Goal: Task Accomplishment & Management: Use online tool/utility

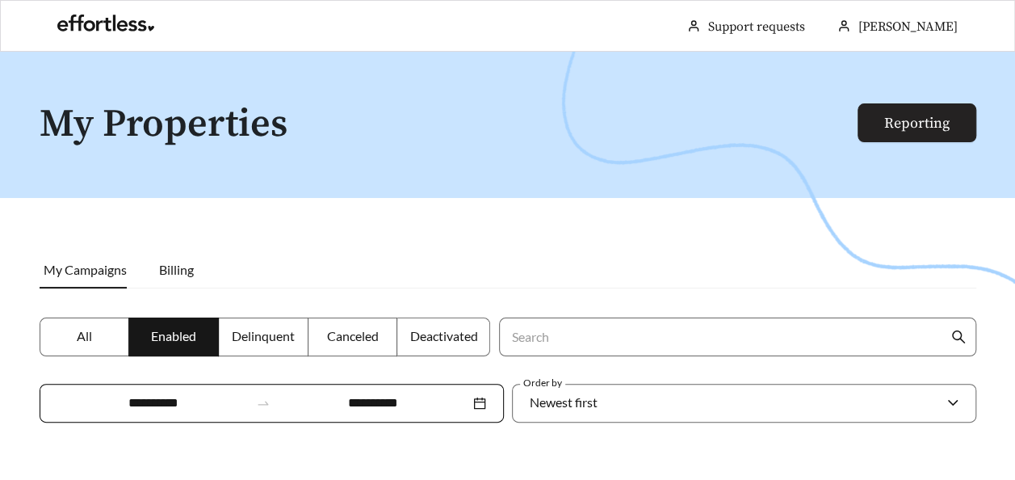
click at [900, 127] on link "Reporting" at bounding box center [916, 123] width 65 height 19
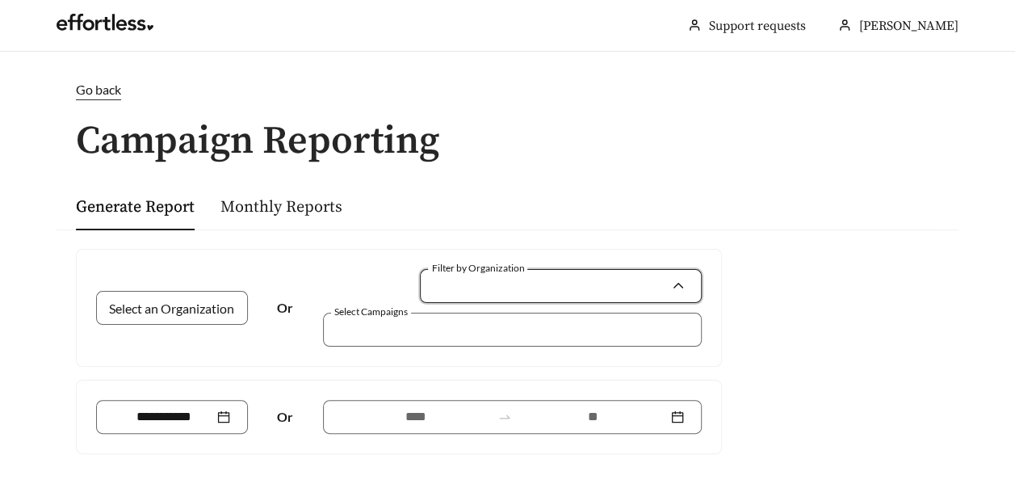
click at [522, 279] on input "Filter by Organization" at bounding box center [554, 286] width 233 height 32
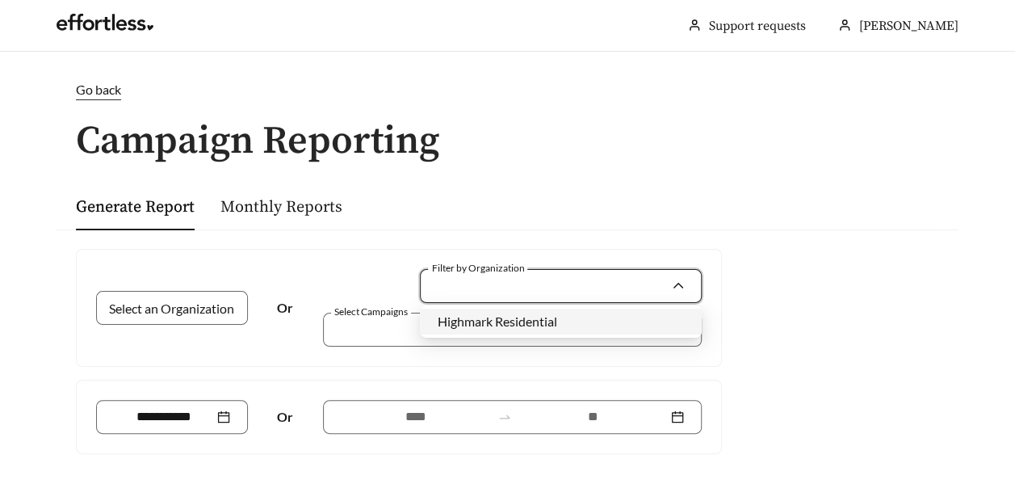
click at [504, 321] on span "Highmark Residential" at bounding box center [497, 320] width 119 height 15
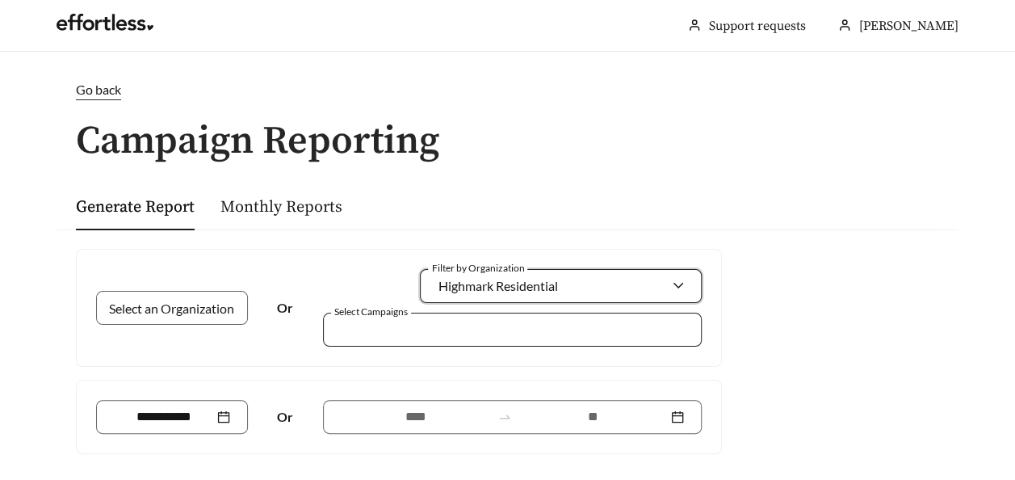
click at [465, 331] on div at bounding box center [501, 329] width 342 height 22
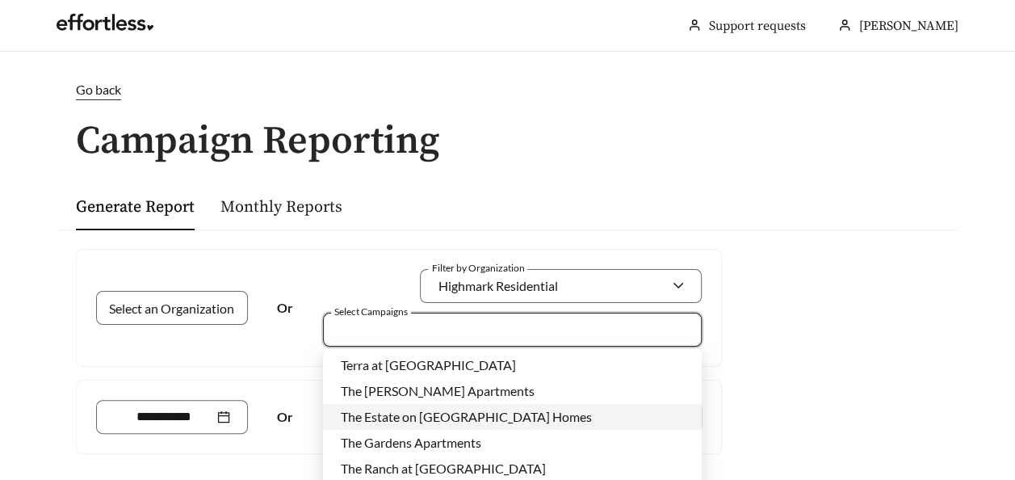
scroll to position [226, 0]
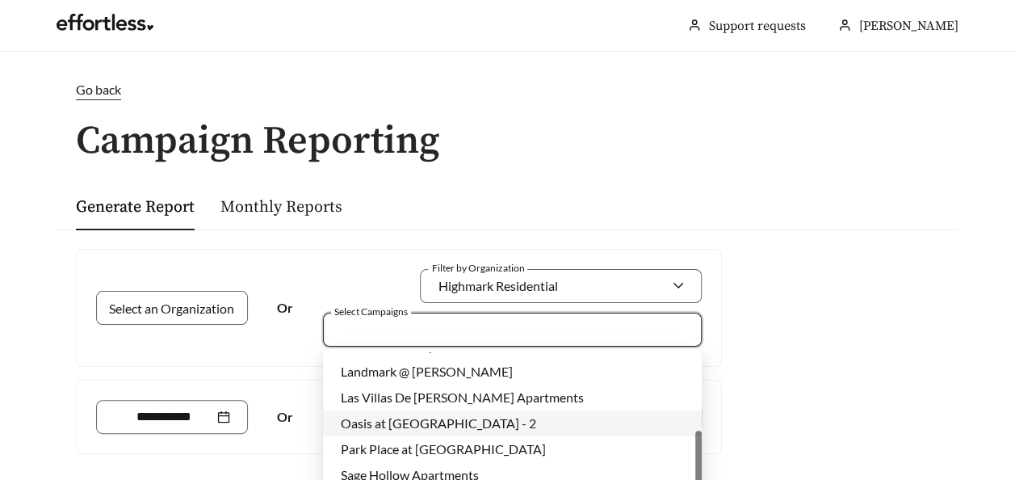
click at [396, 422] on span "Oasis at [GEOGRAPHIC_DATA] - 2" at bounding box center [438, 422] width 195 height 15
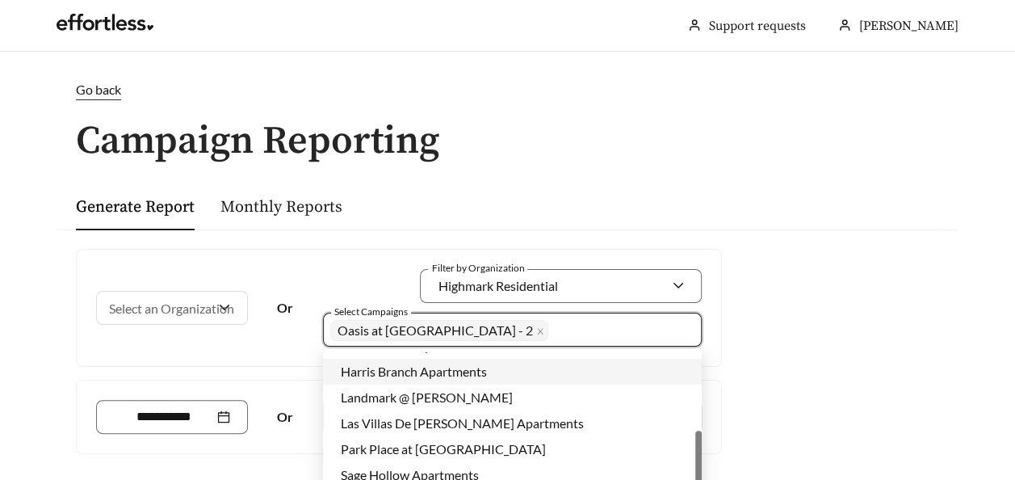
click at [744, 352] on div "Select an Organization Or Filter by Organization Highmark Residential Select Ca…" at bounding box center [508, 384] width 902 height 310
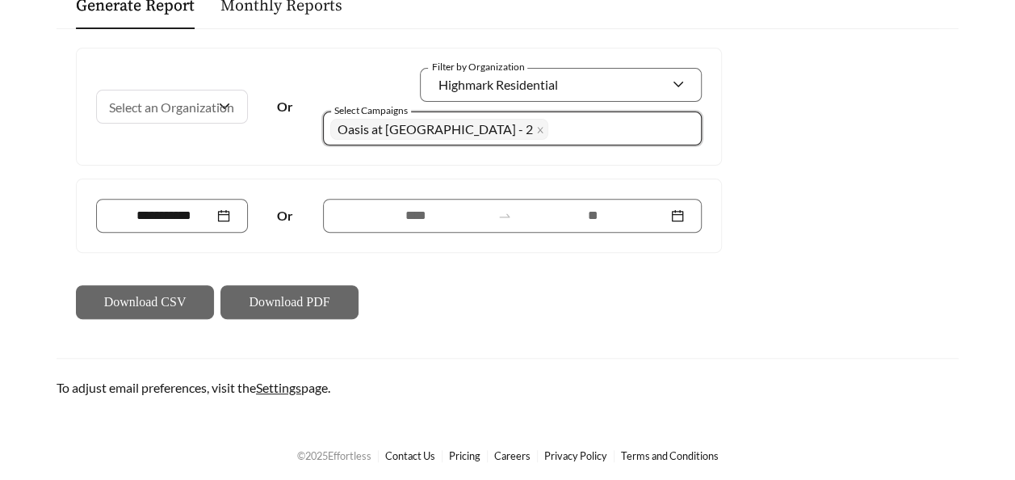
scroll to position [202, 0]
click at [357, 219] on input at bounding box center [415, 214] width 149 height 19
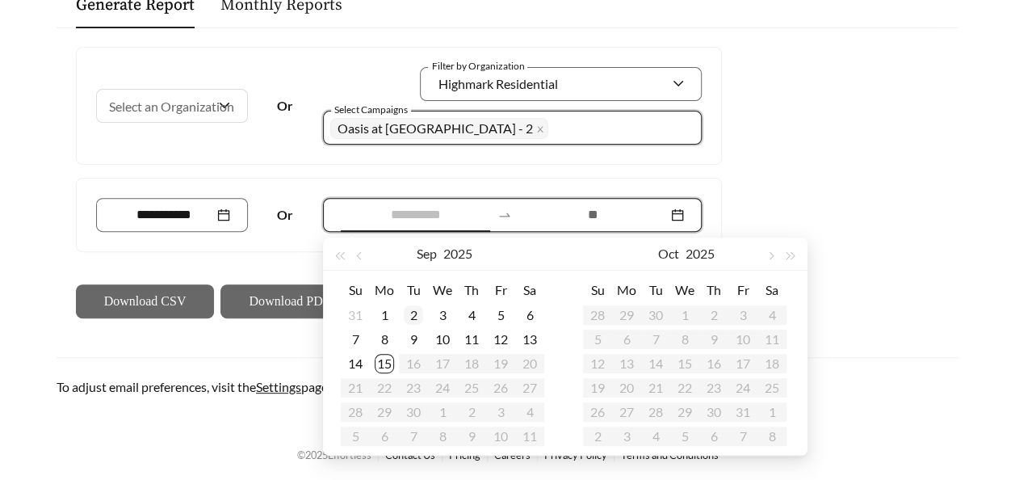
type input "**********"
click at [414, 310] on div "2" at bounding box center [413, 314] width 19 height 19
type input "**********"
click at [381, 360] on div "15" at bounding box center [384, 363] width 19 height 19
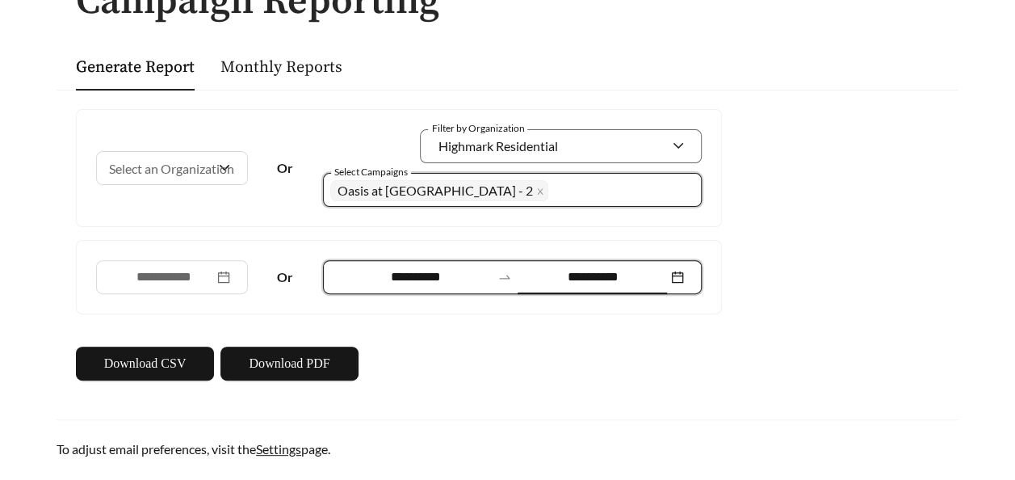
scroll to position [121, 0]
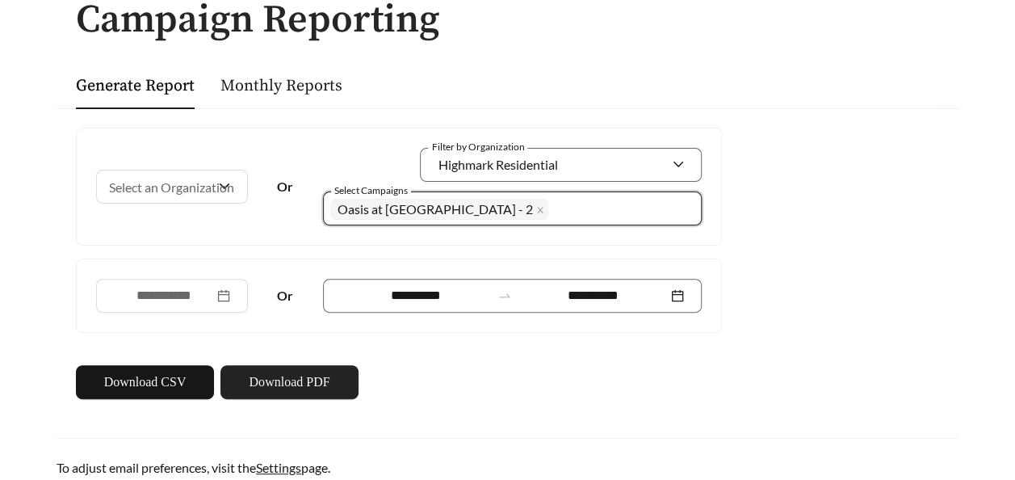
click at [280, 373] on span "Download PDF" at bounding box center [289, 381] width 81 height 19
